Goal: Check status: Check status

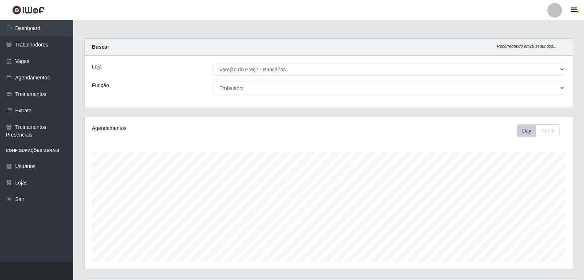
select select "157"
select select "1"
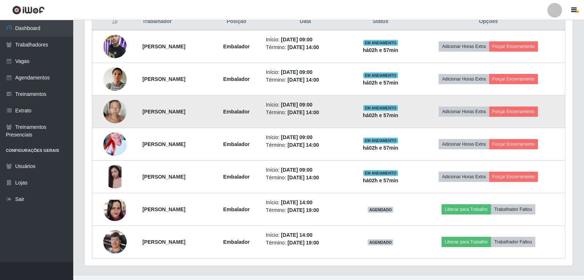
scroll to position [304, 0]
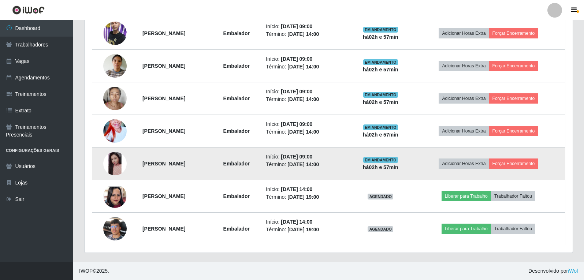
click at [114, 162] on img at bounding box center [114, 163] width 23 height 23
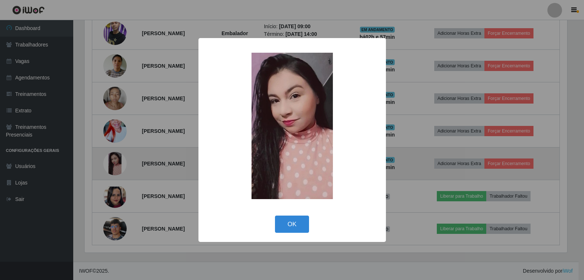
scroll to position [152, 484]
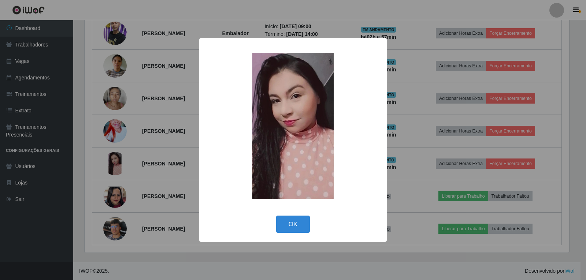
click at [117, 163] on div "× OK Cancel" at bounding box center [293, 140] width 586 height 280
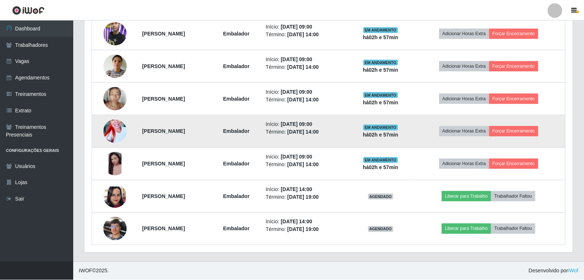
scroll to position [152, 488]
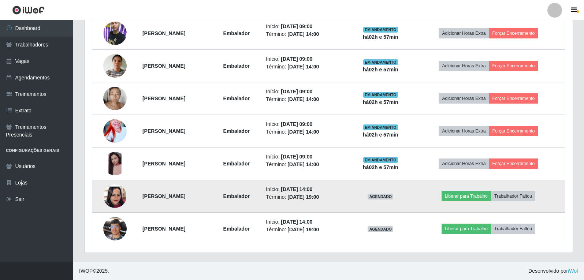
click at [112, 196] on img at bounding box center [114, 196] width 23 height 51
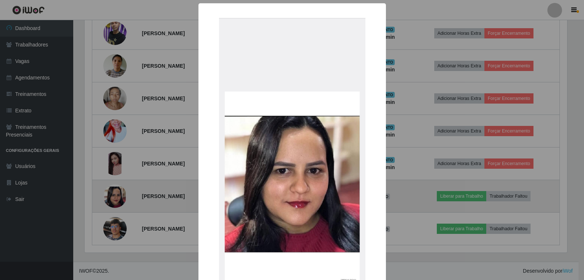
scroll to position [152, 484]
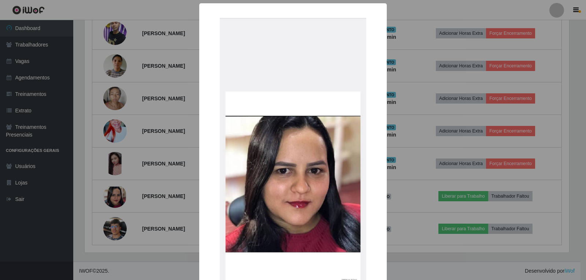
click at [116, 239] on div "× OK Cancel" at bounding box center [293, 140] width 586 height 280
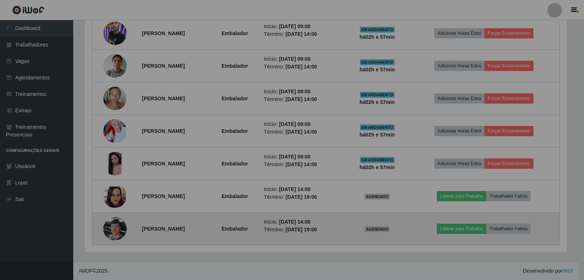
scroll to position [152, 488]
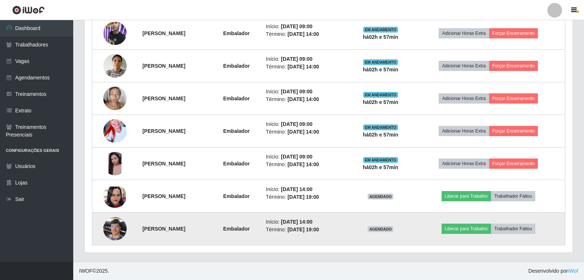
click at [117, 232] on img at bounding box center [114, 228] width 23 height 31
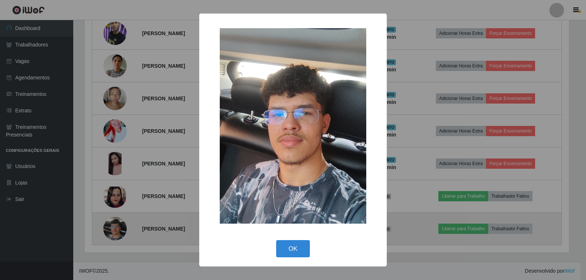
click at [117, 232] on div "× OK Cancel" at bounding box center [293, 140] width 586 height 280
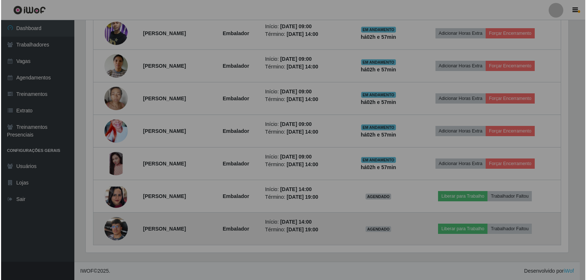
scroll to position [152, 488]
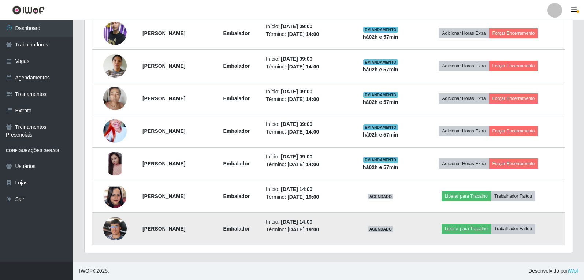
click at [114, 223] on img at bounding box center [114, 228] width 23 height 31
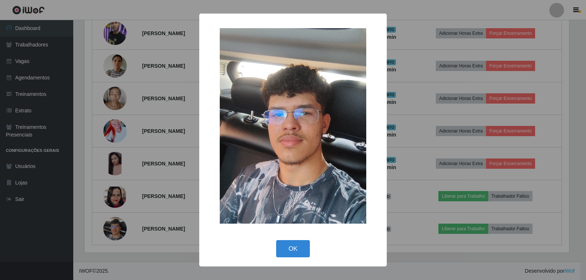
click at [112, 222] on div "× OK Cancel" at bounding box center [293, 140] width 586 height 280
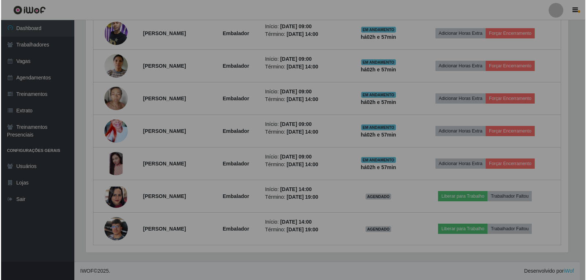
scroll to position [152, 488]
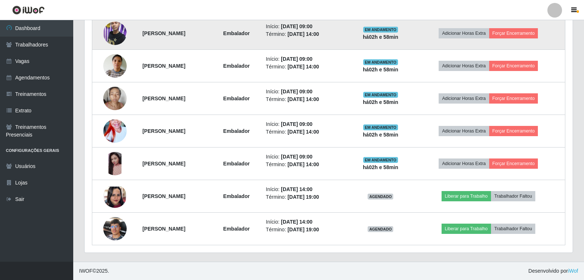
click at [108, 34] on img at bounding box center [114, 33] width 23 height 42
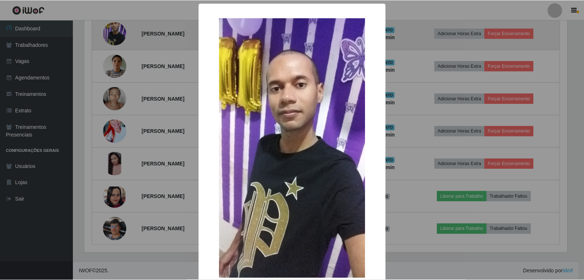
scroll to position [152, 484]
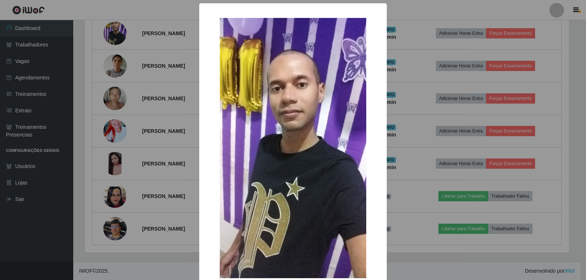
click at [110, 35] on div "× OK Cancel" at bounding box center [293, 140] width 586 height 280
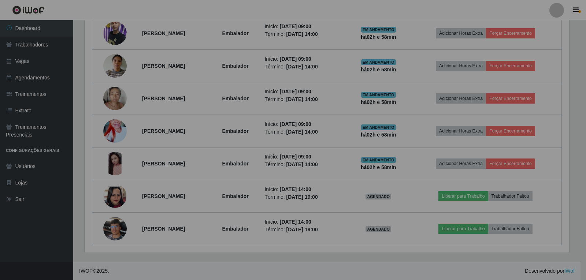
scroll to position [152, 488]
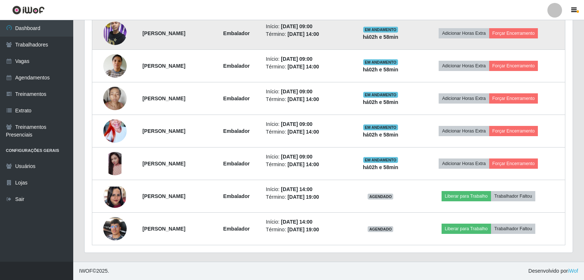
click at [111, 37] on img at bounding box center [114, 33] width 23 height 42
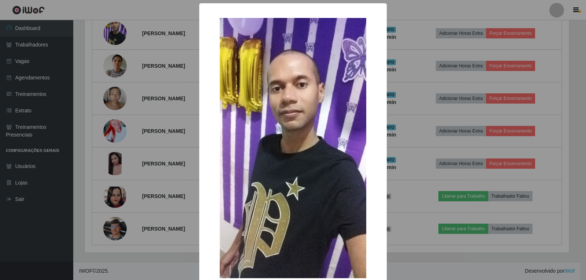
click at [170, 152] on div "× OK Cancel" at bounding box center [293, 140] width 586 height 280
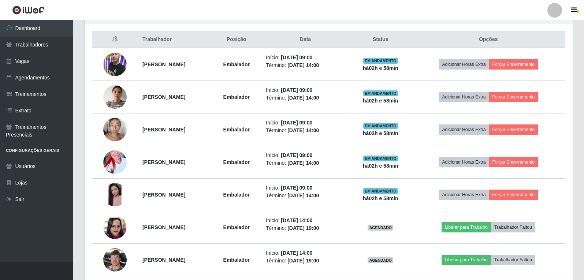
scroll to position [231, 0]
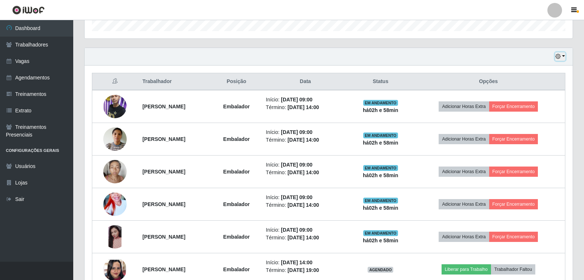
click at [559, 57] on icon "button" at bounding box center [557, 56] width 5 height 5
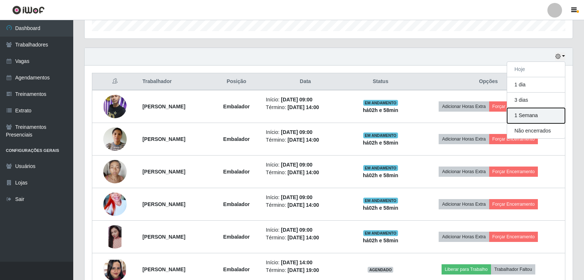
click at [531, 118] on button "1 Semana" at bounding box center [536, 115] width 58 height 15
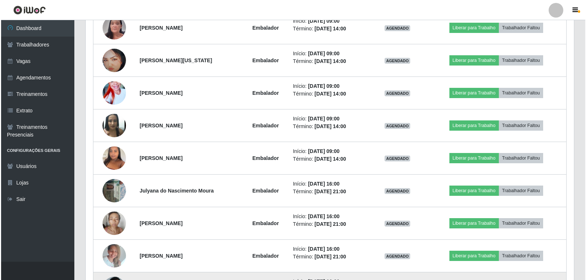
scroll to position [1469, 0]
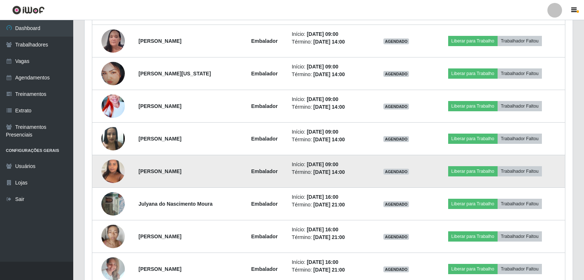
click at [109, 169] on img at bounding box center [112, 171] width 23 height 31
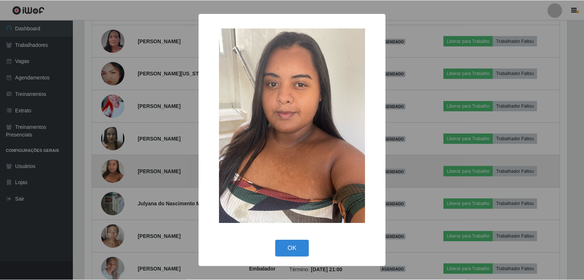
scroll to position [152, 484]
click at [109, 169] on div "× OK Cancel" at bounding box center [293, 140] width 586 height 280
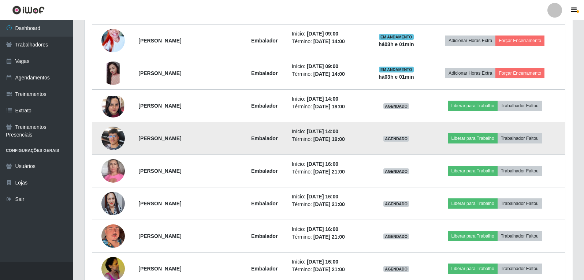
scroll to position [408, 0]
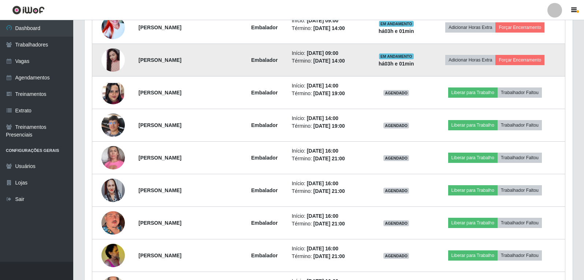
click at [112, 63] on img at bounding box center [112, 59] width 23 height 23
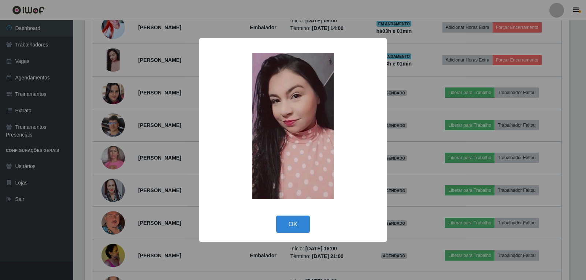
click at [142, 120] on div "× OK Cancel" at bounding box center [293, 140] width 586 height 280
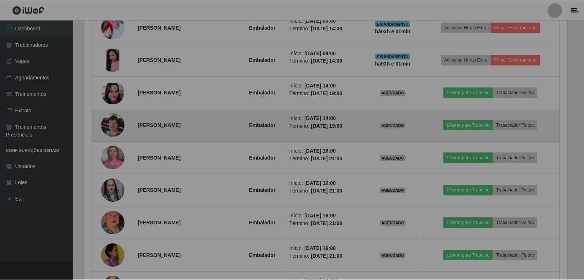
scroll to position [152, 488]
